Goal: Navigation & Orientation: Go to known website

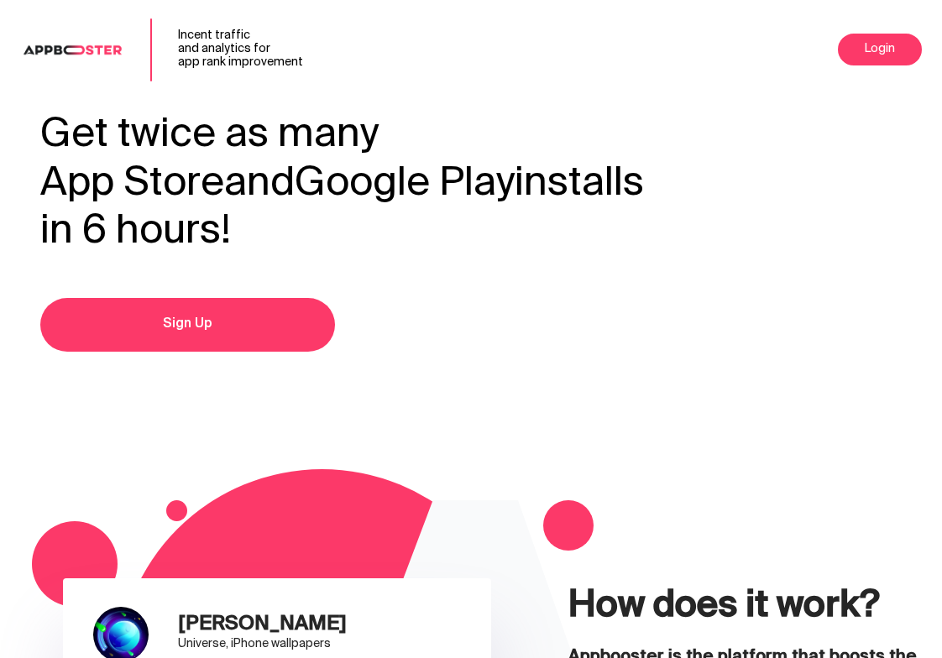
click at [44, 39] on img at bounding box center [72, 49] width 105 height 21
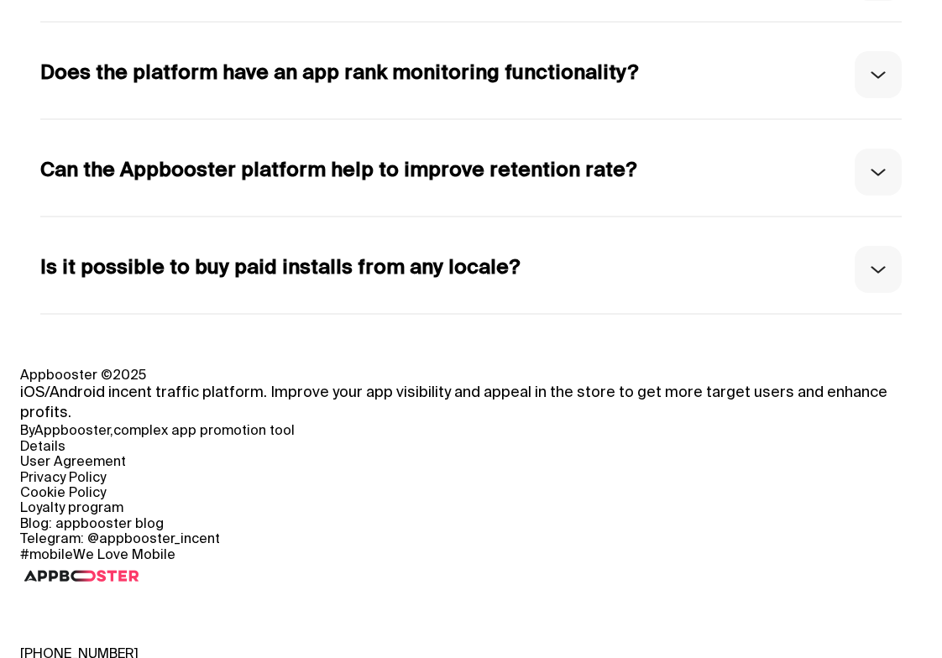
scroll to position [8168, 0]
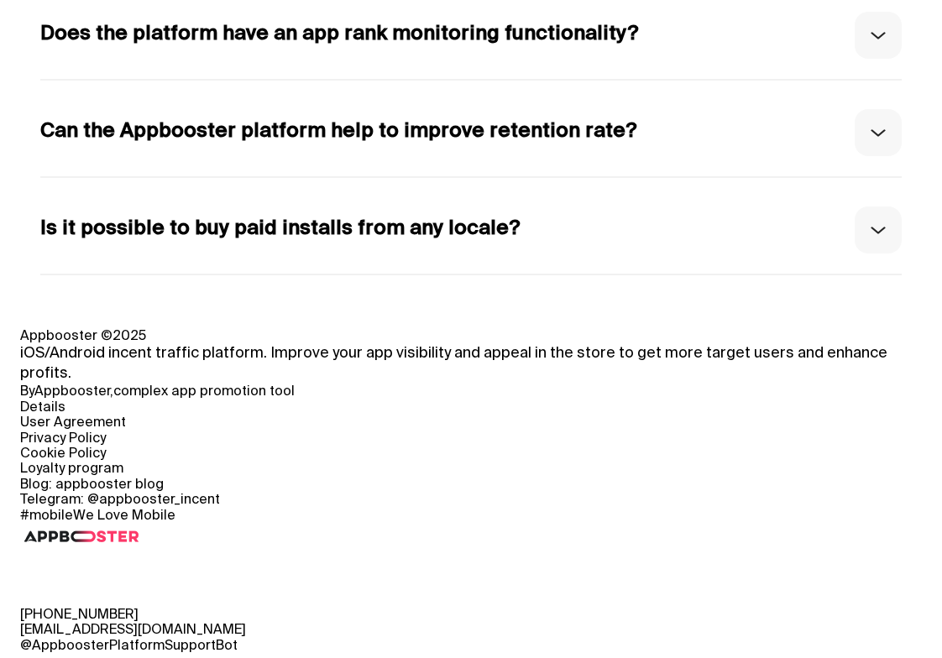
click at [363, 490] on div "Blog: appbooster blog" at bounding box center [470, 485] width 901 height 15
